Goal: Information Seeking & Learning: Learn about a topic

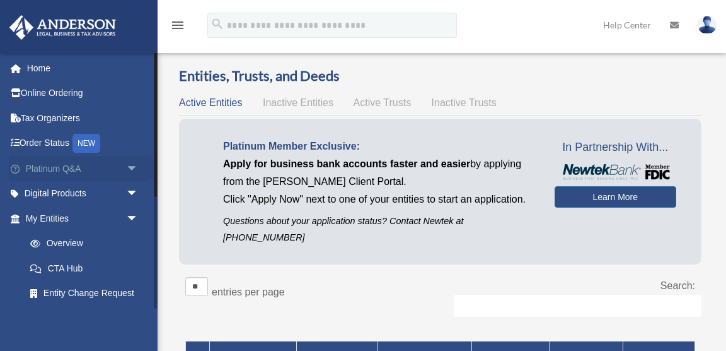
click at [66, 165] on link "Platinum Q&A arrow_drop_down" at bounding box center [83, 168] width 149 height 25
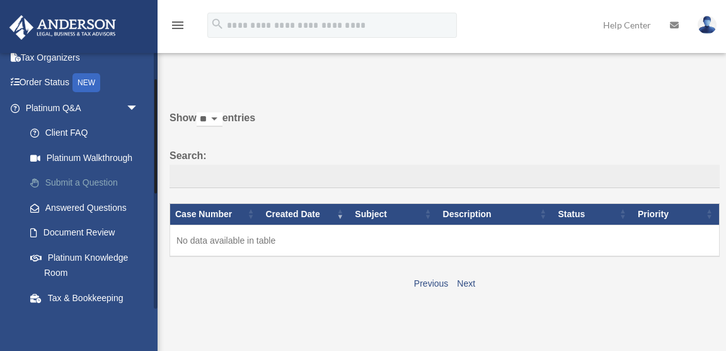
scroll to position [63, 0]
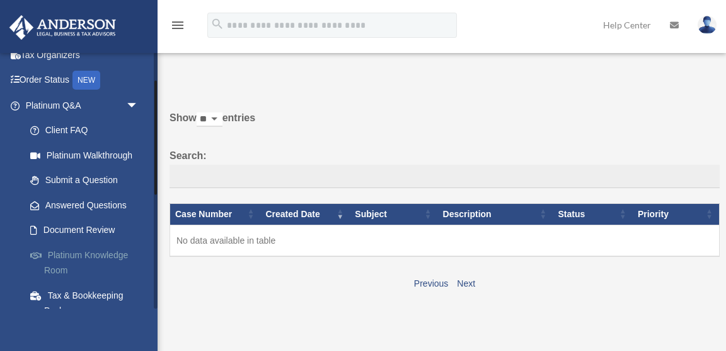
click at [96, 254] on link "Platinum Knowledge Room" at bounding box center [88, 262] width 140 height 40
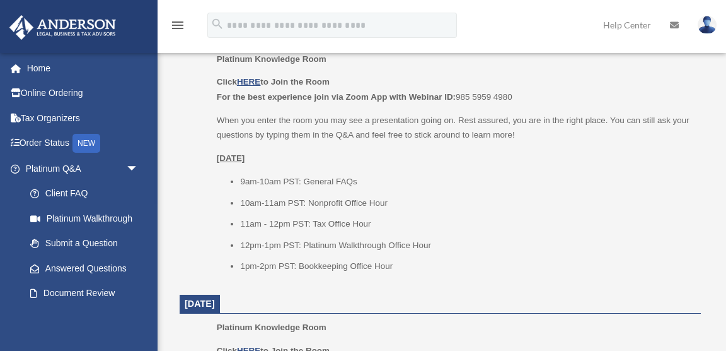
scroll to position [587, 0]
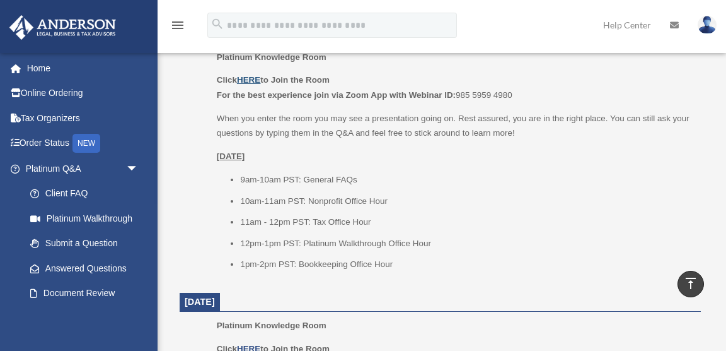
click at [250, 77] on u "HERE" at bounding box center [248, 79] width 23 height 9
